Goal: Understand process/instructions

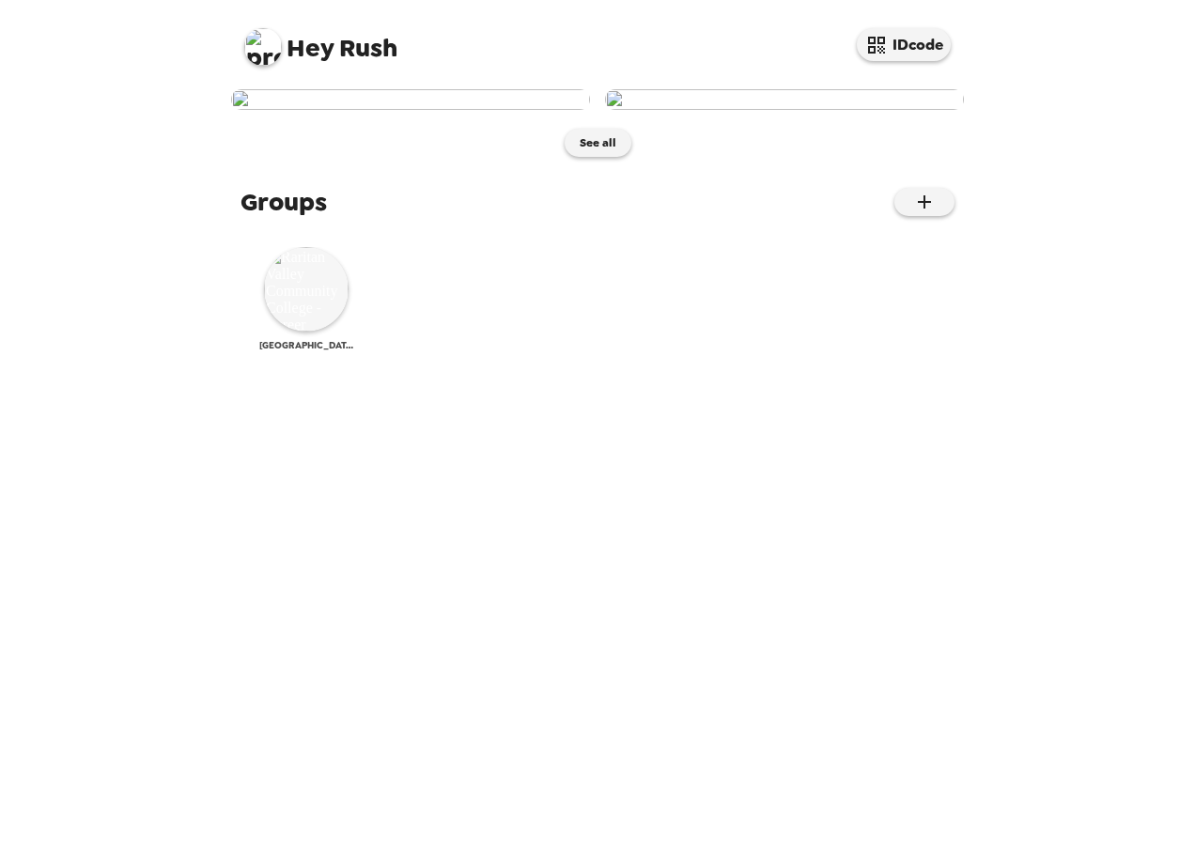
click at [324, 351] on div "[GEOGRAPHIC_DATA] - Career Services" at bounding box center [306, 299] width 94 height 104
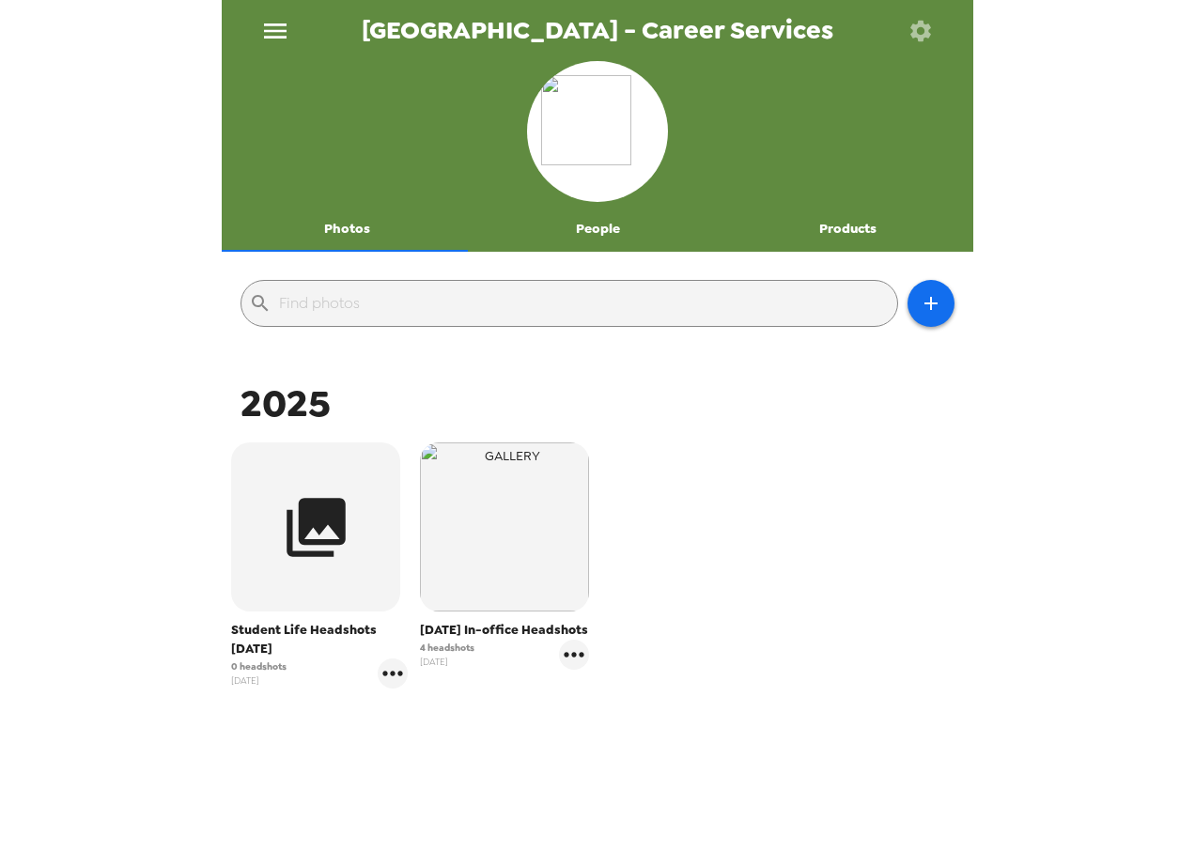
click at [267, 36] on icon "menu" at bounding box center [275, 30] width 23 height 15
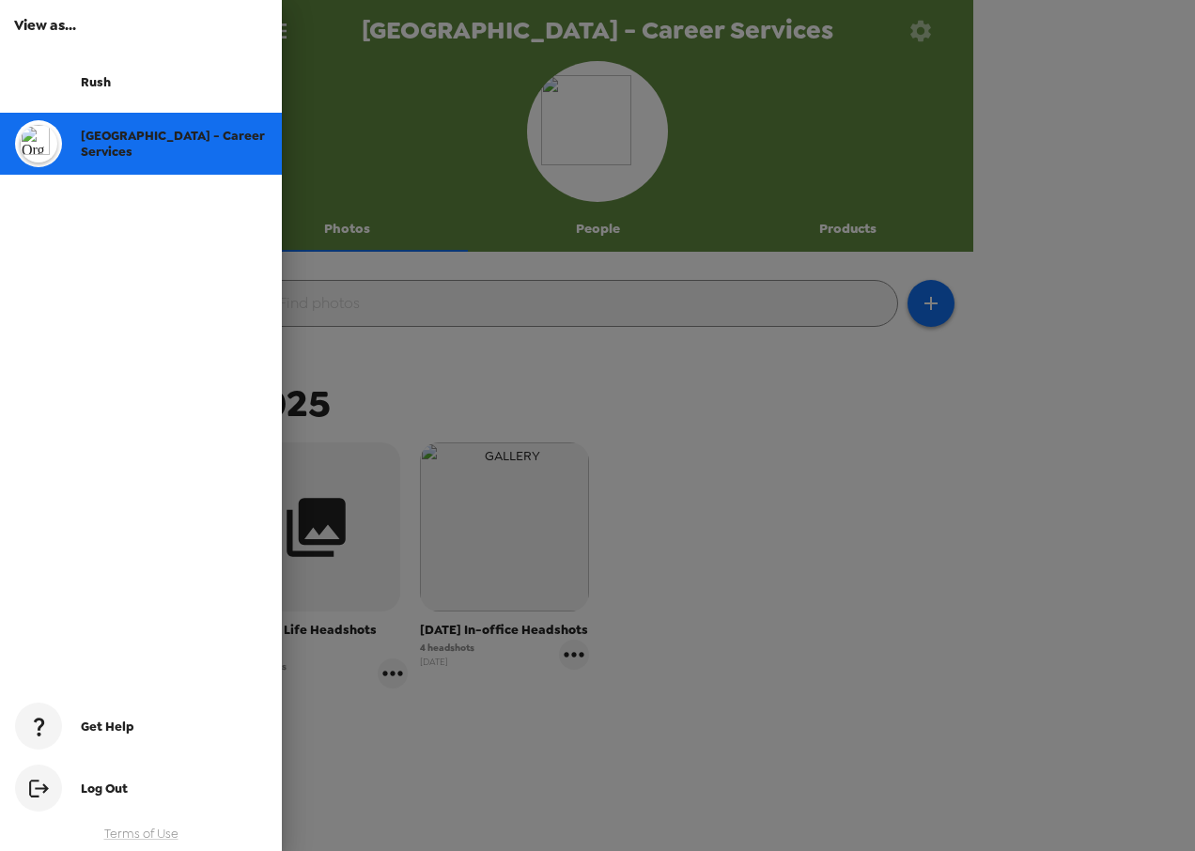
click at [814, 226] on div at bounding box center [597, 425] width 1195 height 851
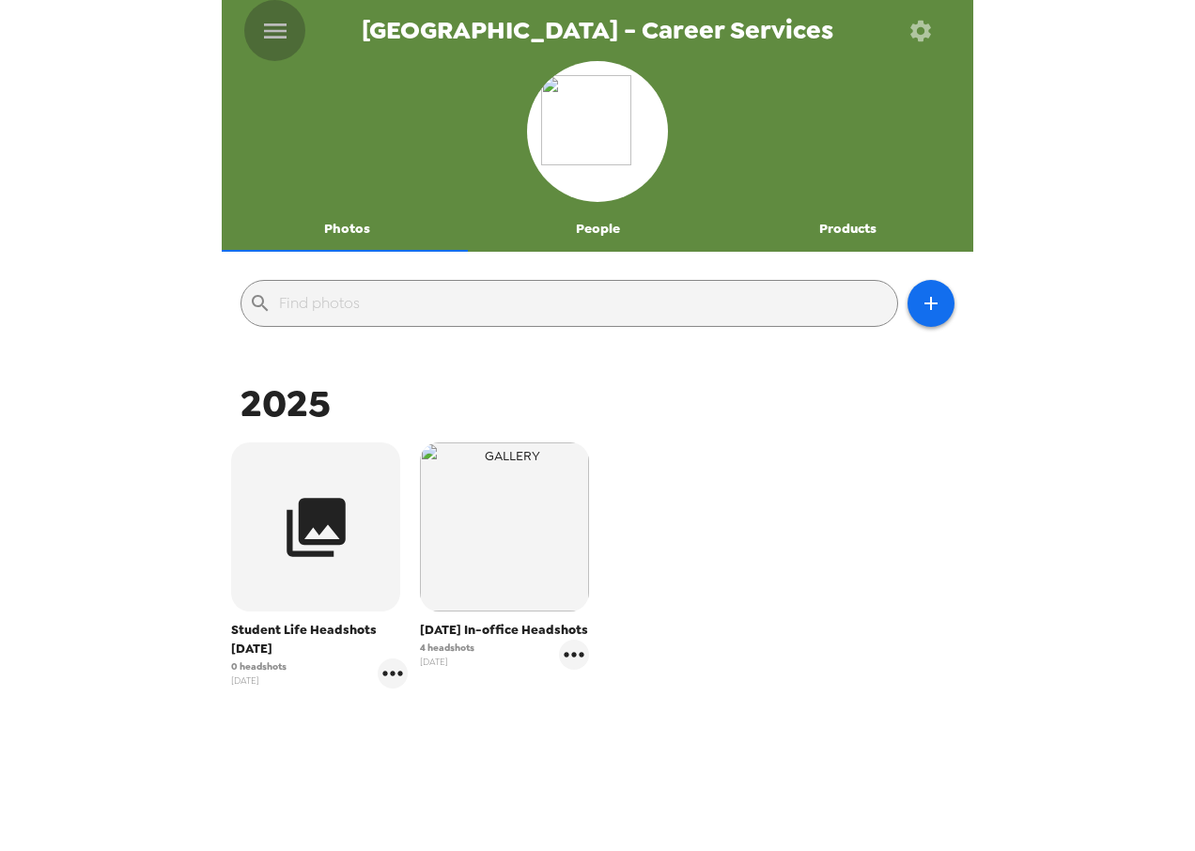
click at [252, 28] on button "menu" at bounding box center [274, 30] width 61 height 61
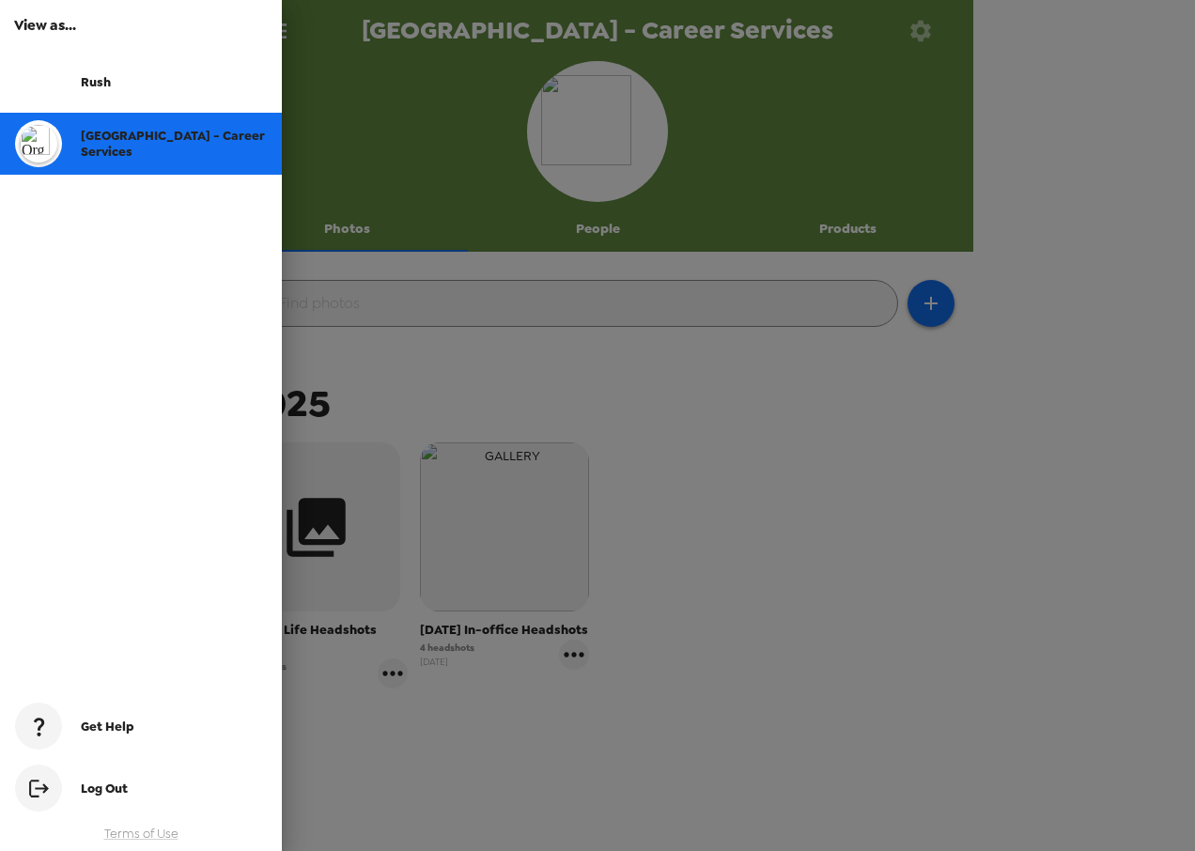
drag, startPoint x: 917, startPoint y: 569, endPoint x: 901, endPoint y: 560, distance: 18.5
click at [915, 569] on div at bounding box center [597, 425] width 1195 height 851
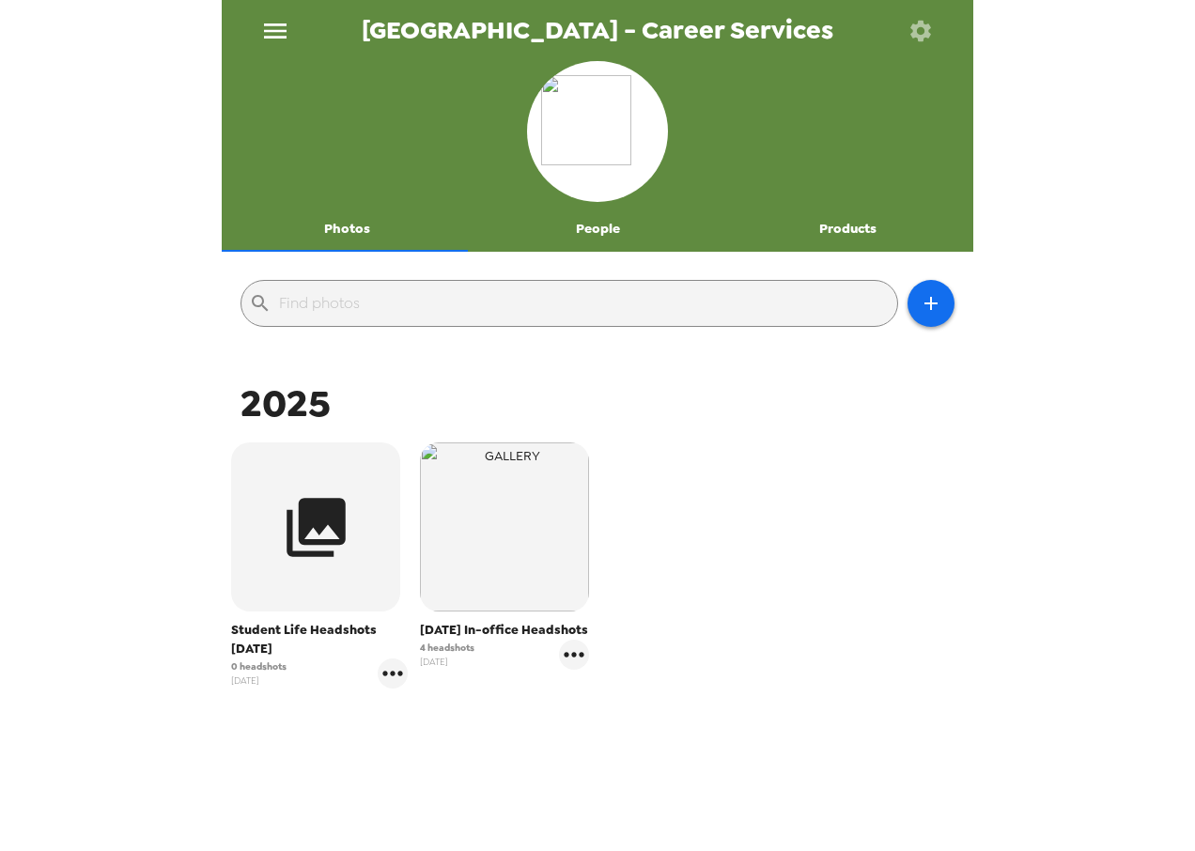
click at [910, 23] on icon "button" at bounding box center [920, 31] width 26 height 26
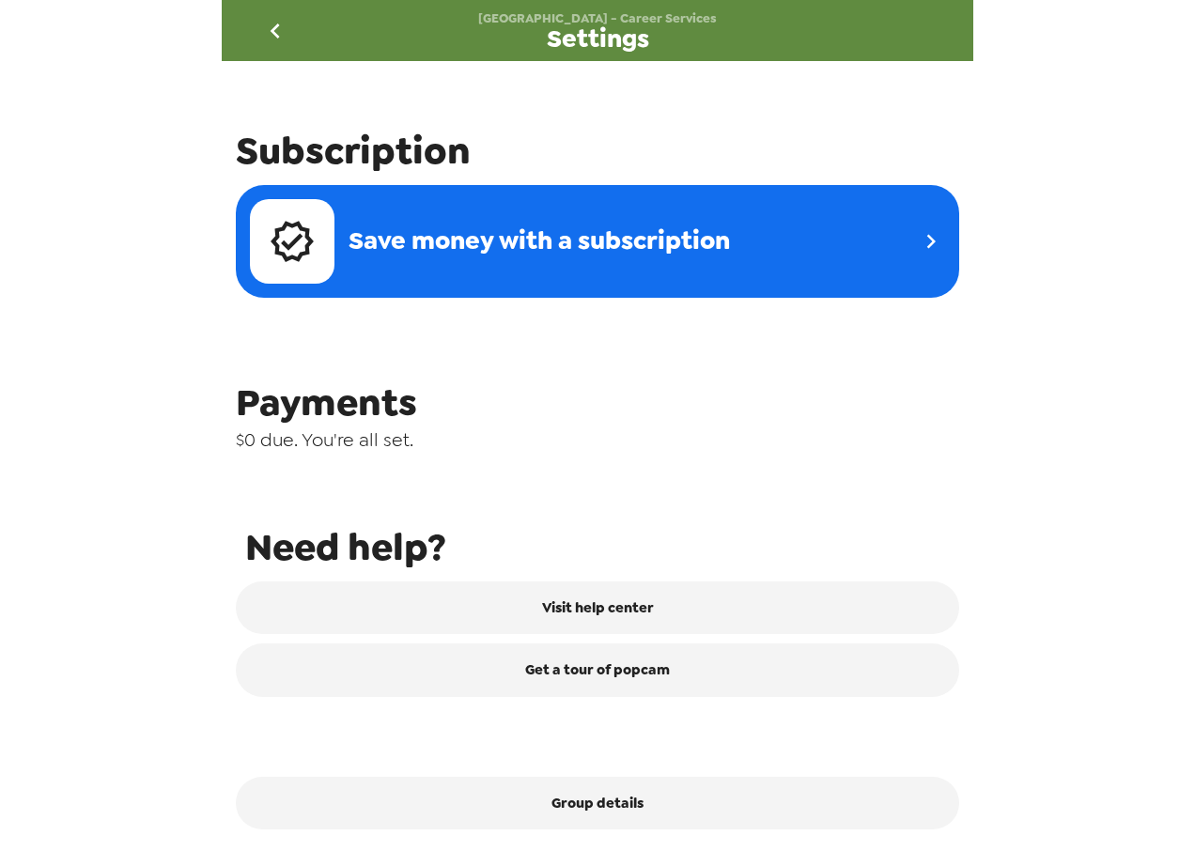
scroll to position [607, 0]
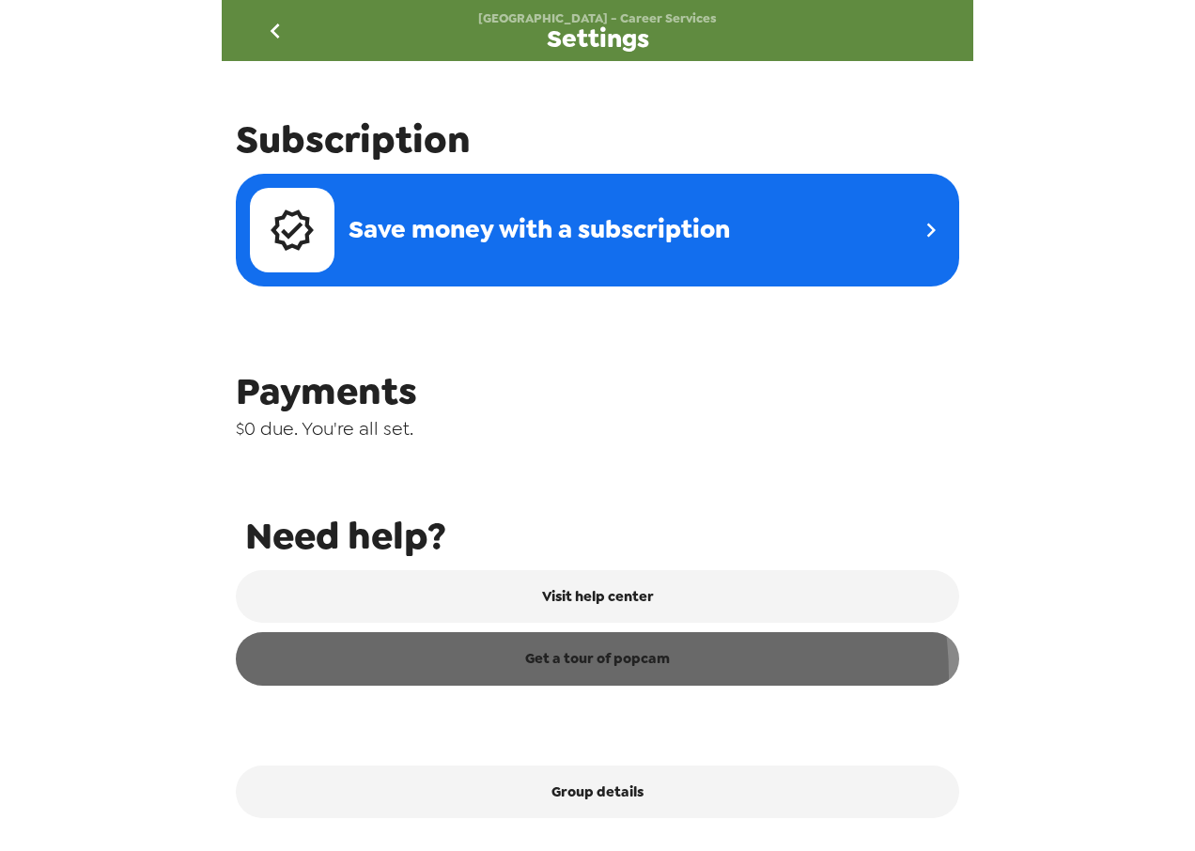
click at [590, 677] on link "Get a tour of popcam" at bounding box center [597, 658] width 723 height 53
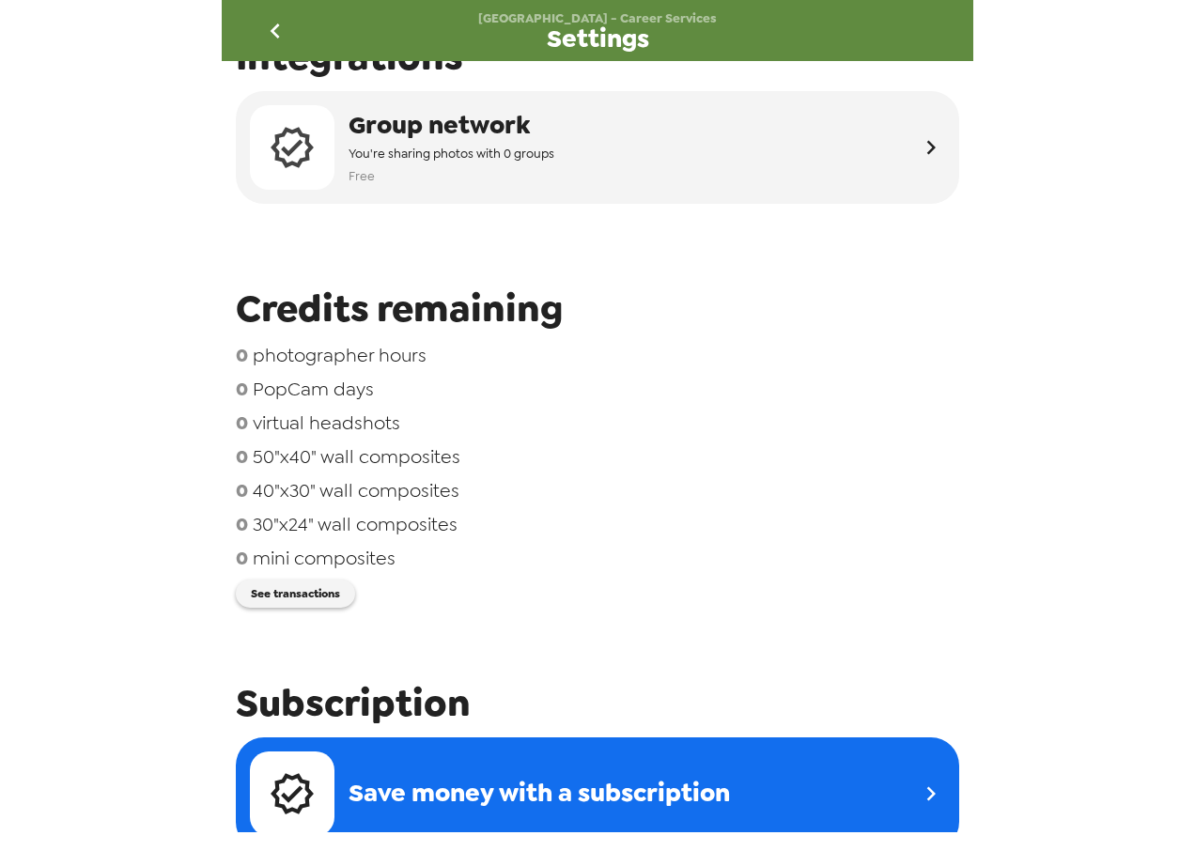
scroll to position [0, 0]
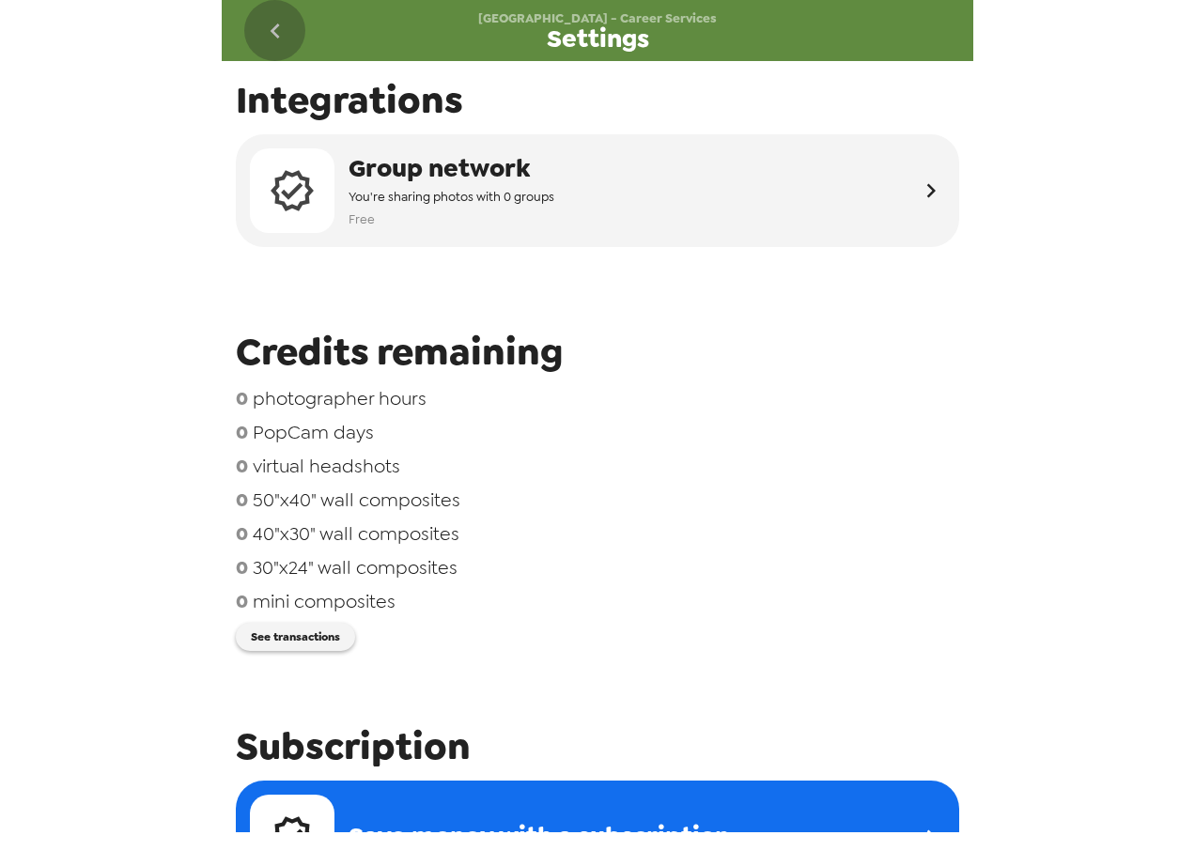
click at [258, 36] on button "go back" at bounding box center [274, 30] width 61 height 61
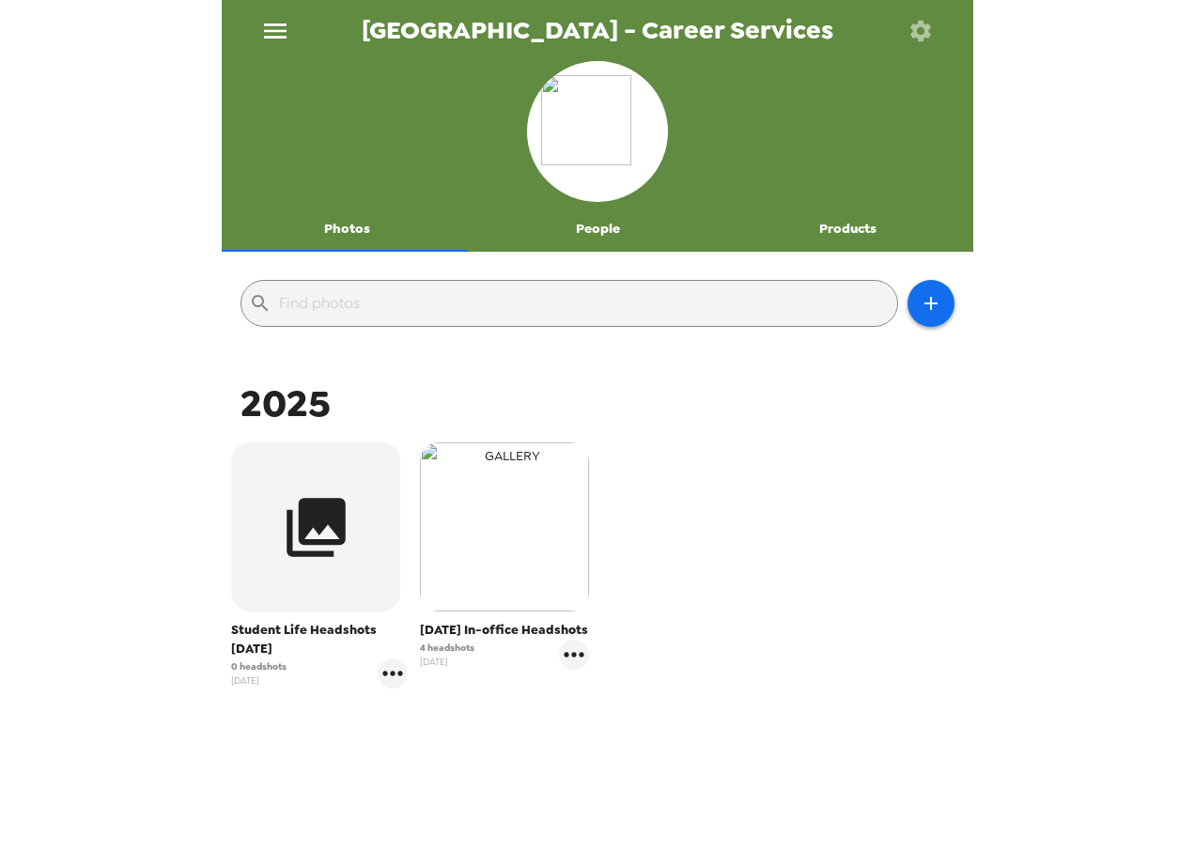
click at [498, 509] on img "button" at bounding box center [504, 526] width 169 height 169
